Goal: Information Seeking & Learning: Check status

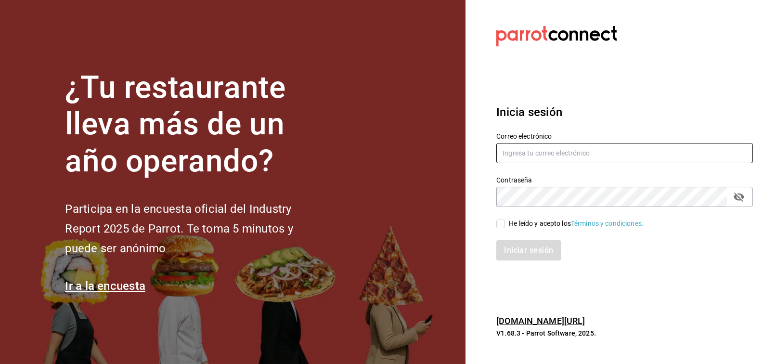
click at [544, 147] on input "text" at bounding box center [624, 153] width 257 height 20
type input "[EMAIL_ADDRESS][PERSON_NAME][DOMAIN_NAME]"
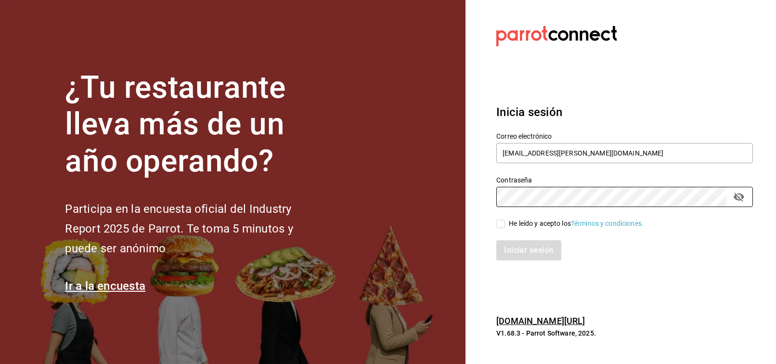
click at [502, 224] on input "He leído y acepto los Términos y condiciones." at bounding box center [500, 224] width 9 height 9
checkbox input "true"
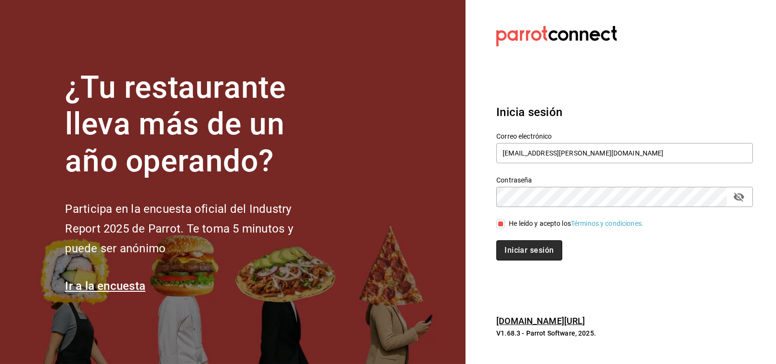
click at [522, 251] on button "Iniciar sesión" at bounding box center [528, 250] width 65 height 20
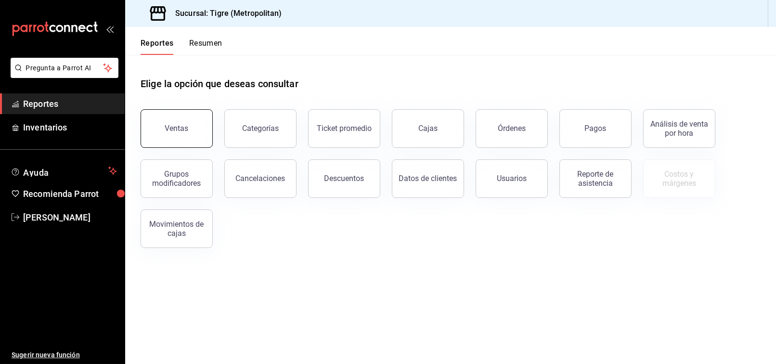
click at [200, 112] on button "Ventas" at bounding box center [177, 128] width 72 height 39
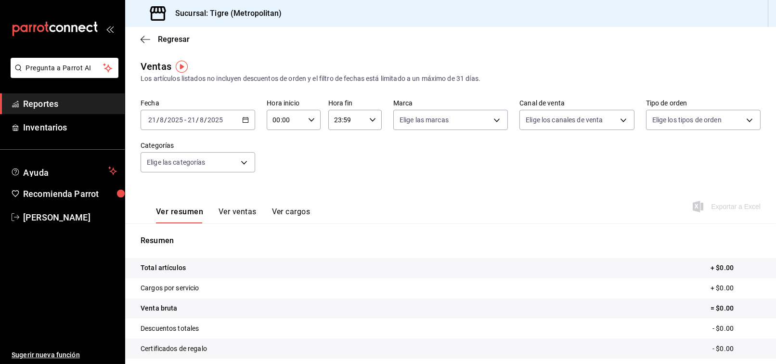
click at [247, 121] on icon "button" at bounding box center [245, 120] width 7 height 7
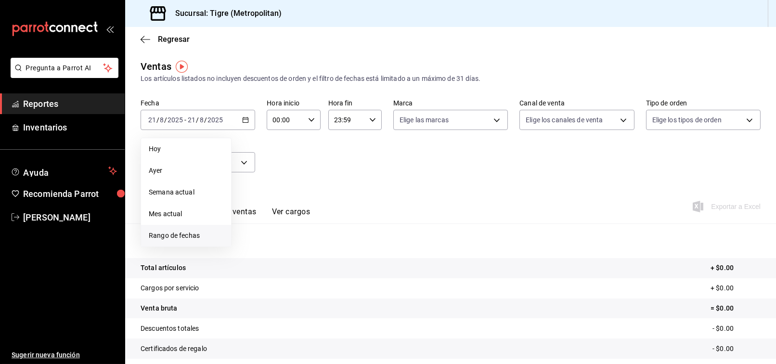
click at [185, 227] on li "Rango de fechas" at bounding box center [186, 236] width 90 height 22
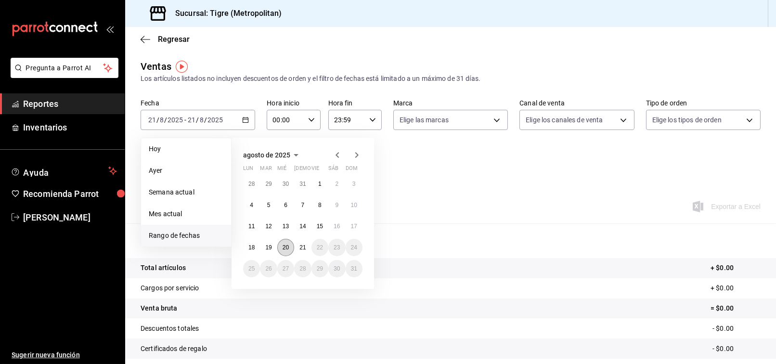
click at [291, 245] on button "20" at bounding box center [285, 247] width 17 height 17
click at [302, 247] on abbr "21" at bounding box center [303, 247] width 6 height 7
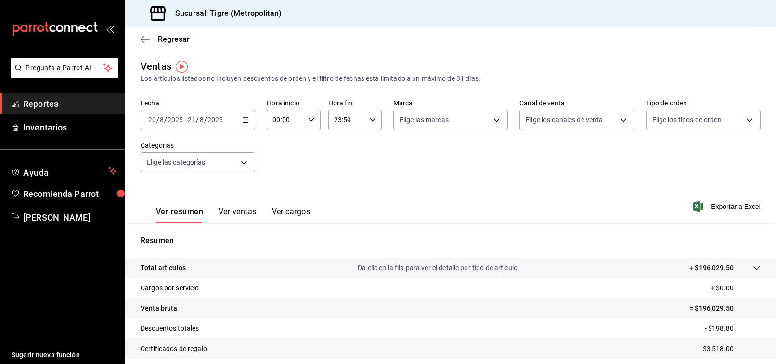
click at [311, 118] on \(Stroke\) "button" at bounding box center [312, 119] width 6 height 3
click at [274, 190] on span "02" at bounding box center [278, 191] width 11 height 8
type input "02:00"
click at [404, 164] on div at bounding box center [388, 182] width 776 height 364
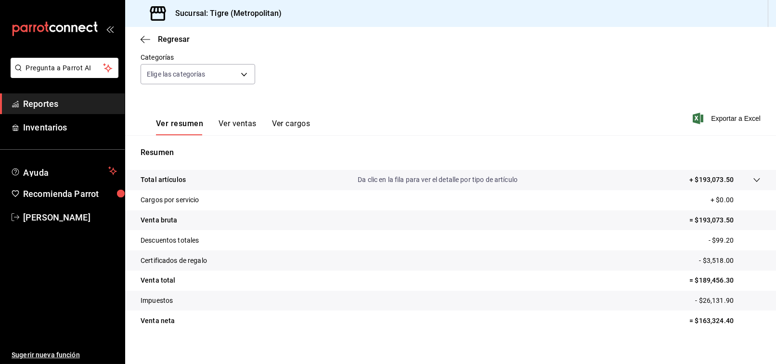
scroll to position [97, 0]
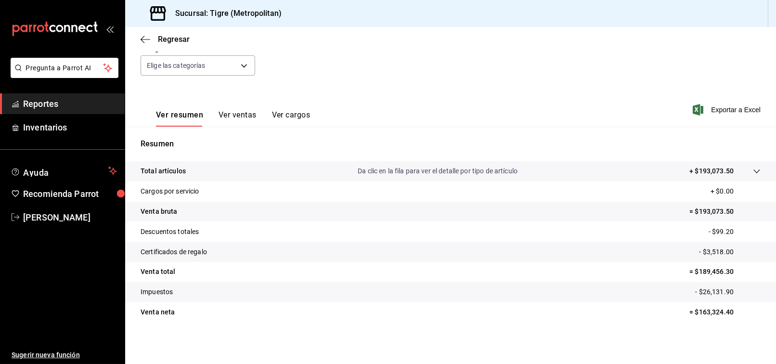
click at [707, 270] on p "= $189,456.30" at bounding box center [725, 272] width 71 height 10
